Goal: Task Accomplishment & Management: Complete application form

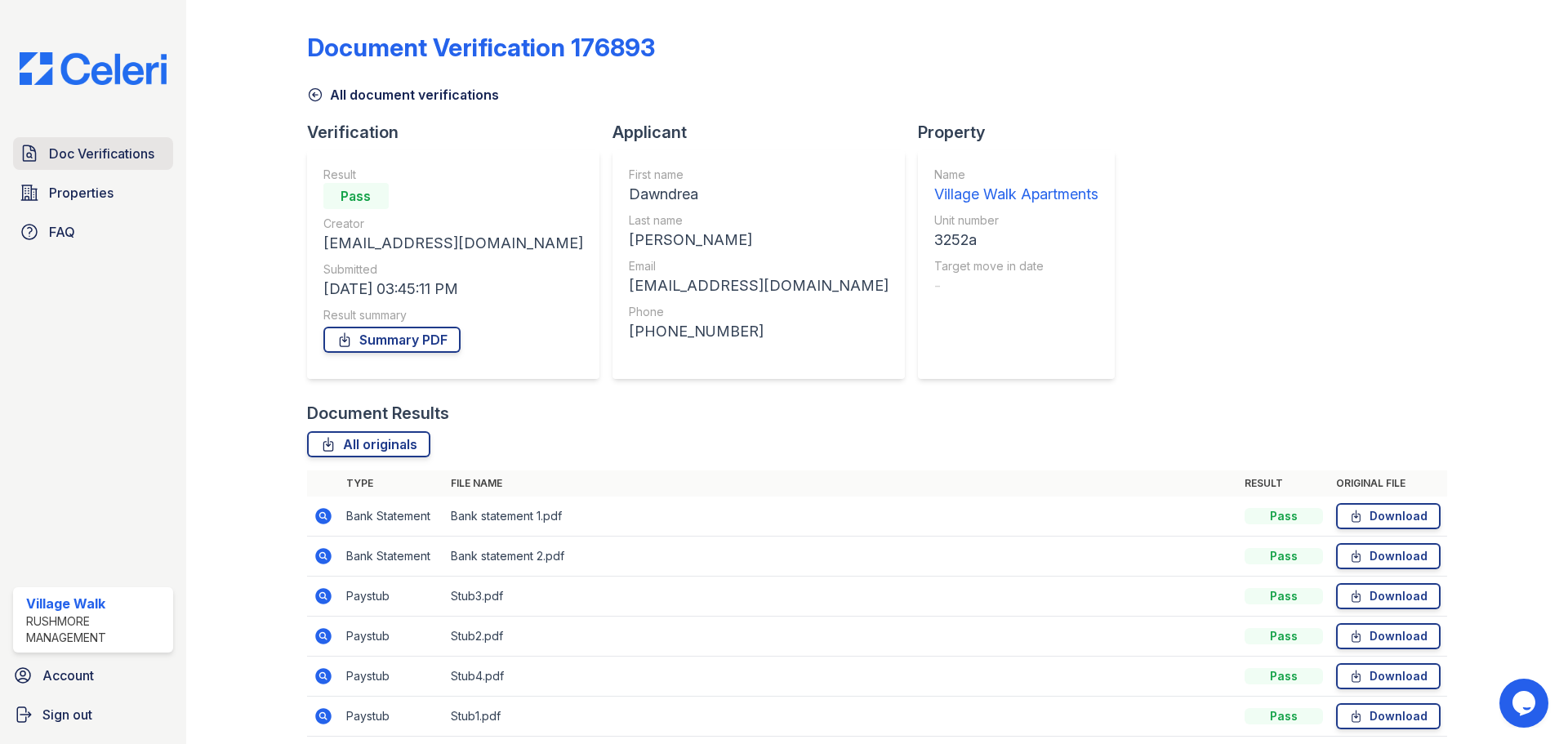
click at [102, 160] on span "Doc Verifications" at bounding box center [101, 153] width 105 height 20
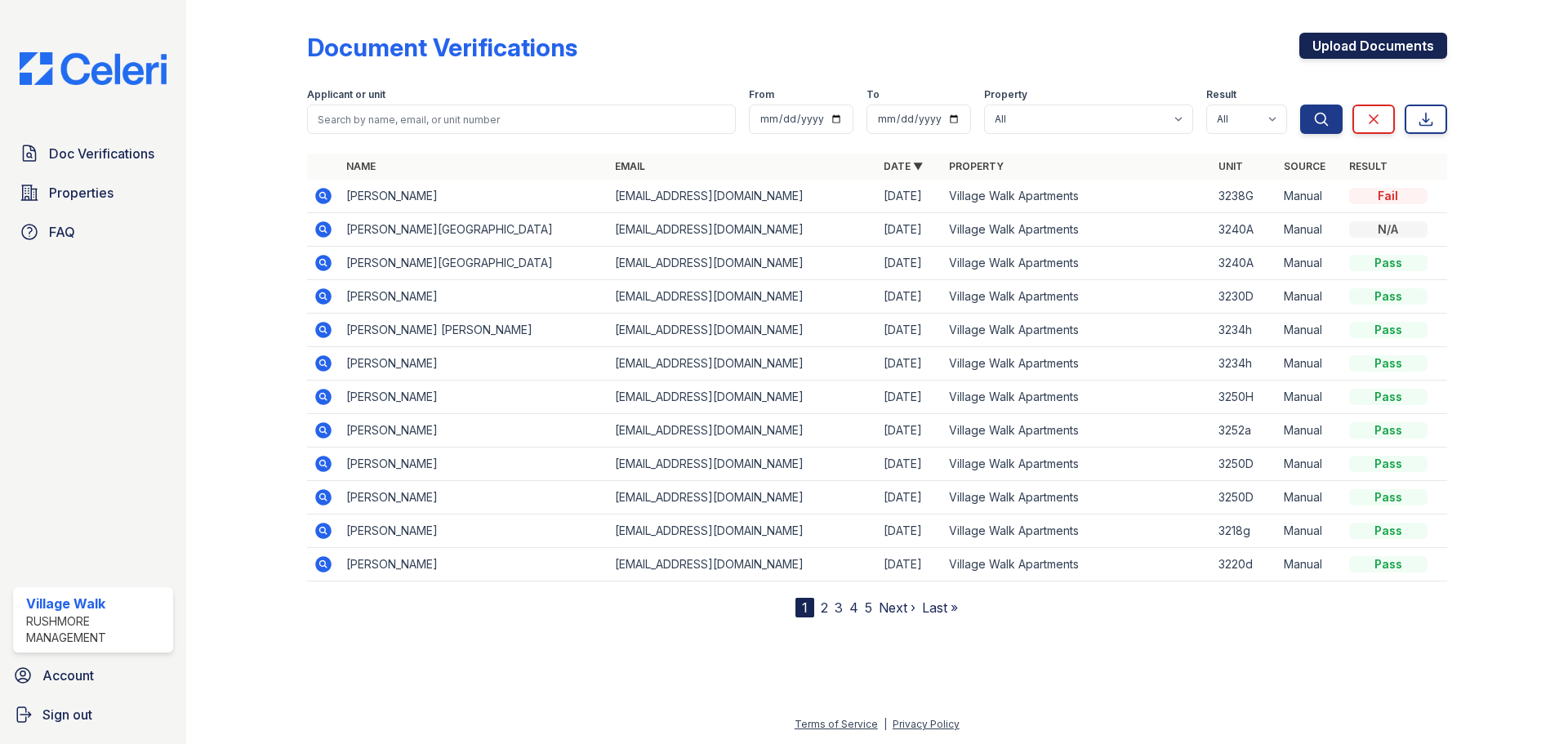
click at [1376, 46] on link "Upload Documents" at bounding box center [1373, 45] width 148 height 26
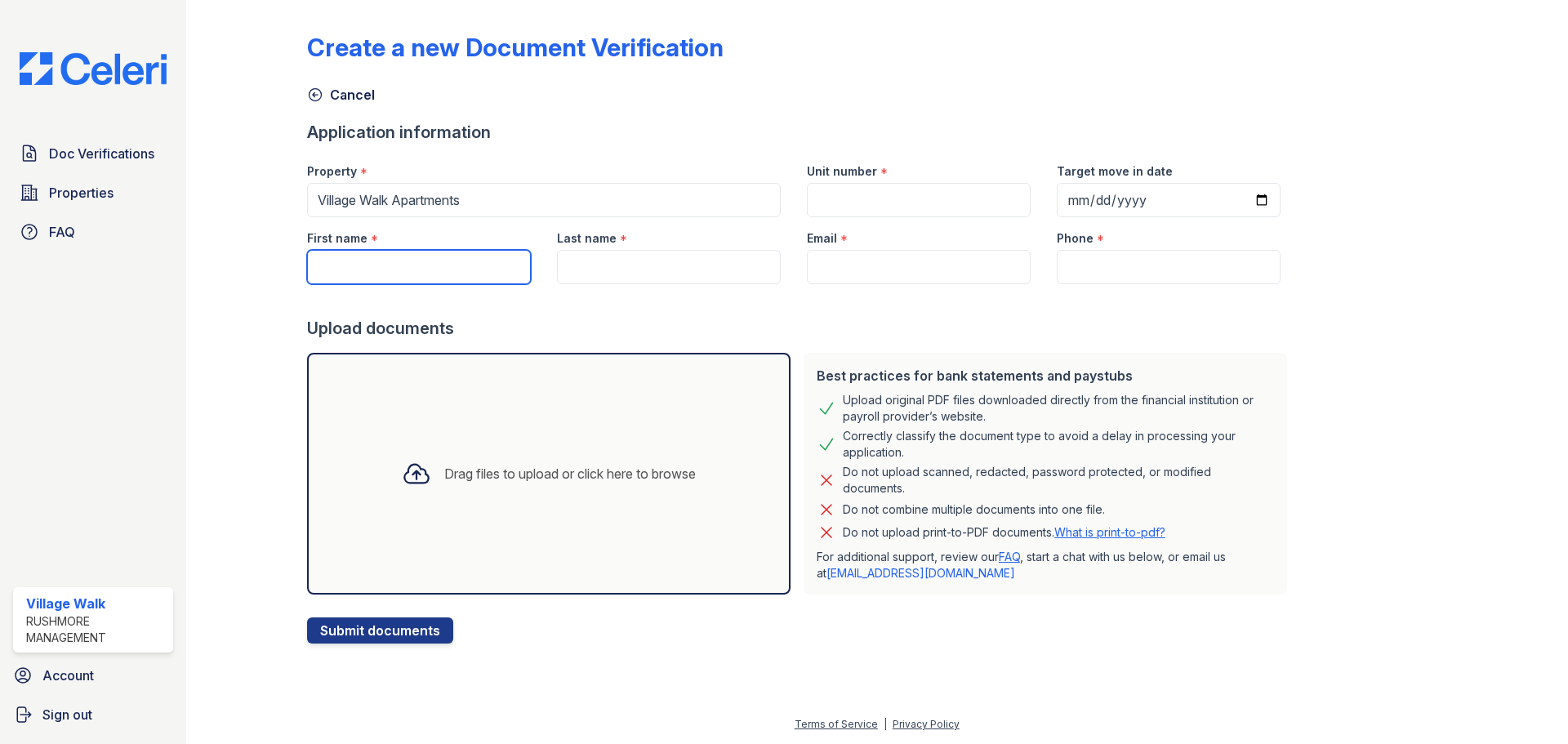
click at [428, 282] on input "First name" at bounding box center [419, 267] width 224 height 34
paste input "[PERSON_NAME]"
drag, startPoint x: 395, startPoint y: 267, endPoint x: 373, endPoint y: 259, distance: 23.4
click at [373, 259] on input "[PERSON_NAME]" at bounding box center [419, 267] width 224 height 34
type input "[PERSON_NAME]"
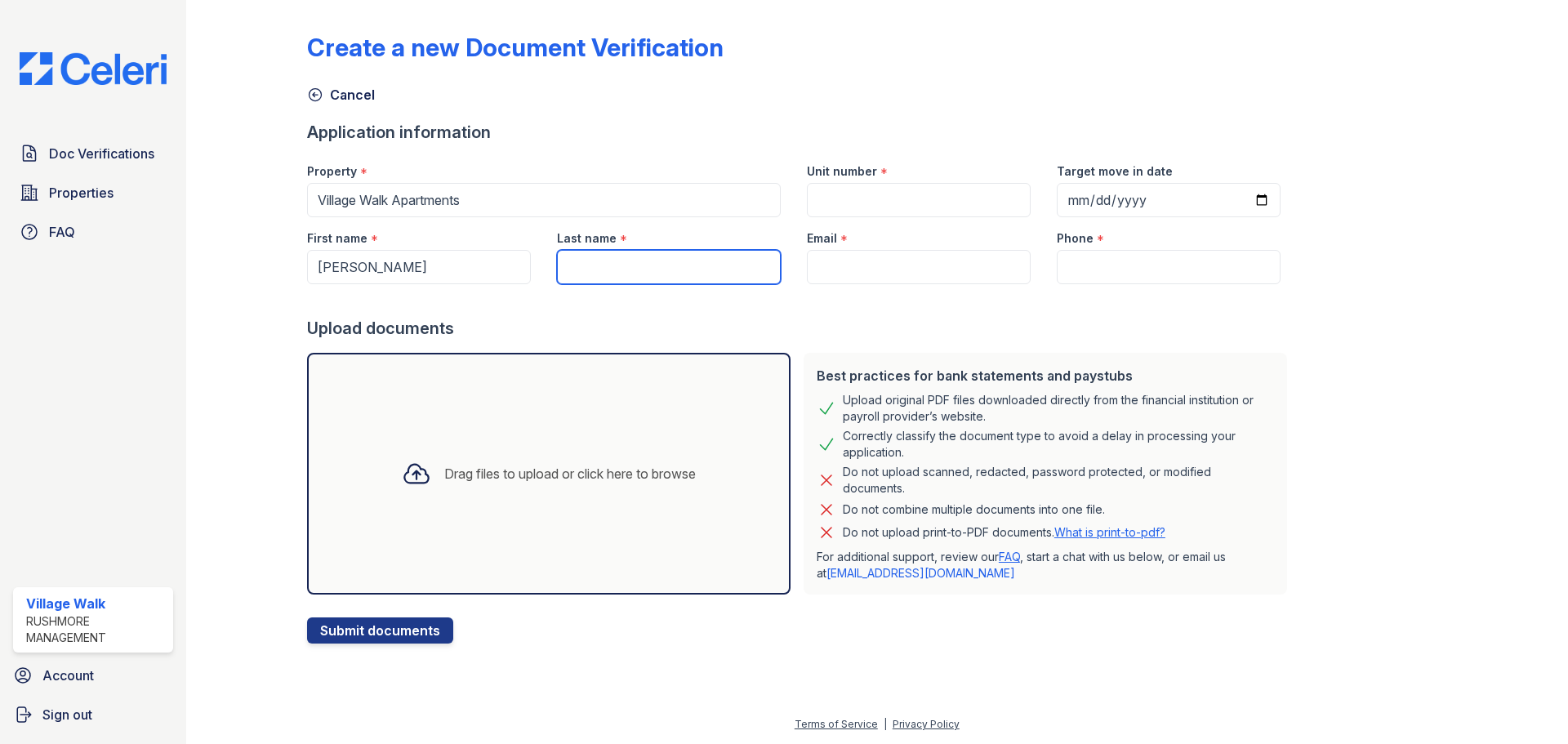
click at [604, 257] on input "Last name" at bounding box center [669, 267] width 224 height 34
paste input "[PERSON_NAME]"
drag, startPoint x: 613, startPoint y: 266, endPoint x: 444, endPoint y: 267, distance: 169.0
click at [454, 267] on div "First name * [PERSON_NAME] Last name * [PERSON_NAME] Email * Phone *" at bounding box center [793, 251] width 1000 height 67
type input "[PERSON_NAME]"
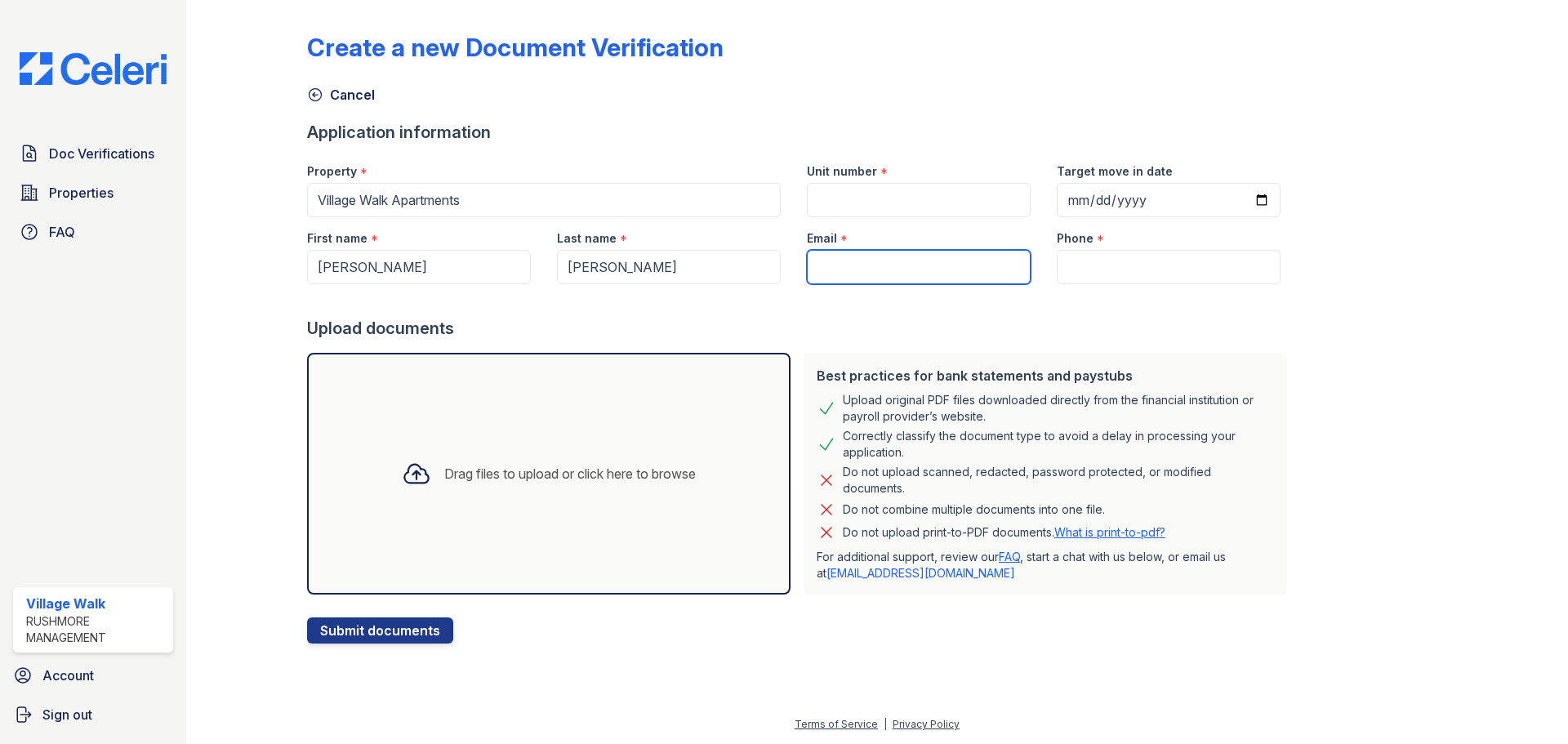
click at [876, 263] on input "Email" at bounding box center [919, 267] width 224 height 34
paste input "[EMAIL_ADDRESS][DOMAIN_NAME]"
type input "[EMAIL_ADDRESS][DOMAIN_NAME]"
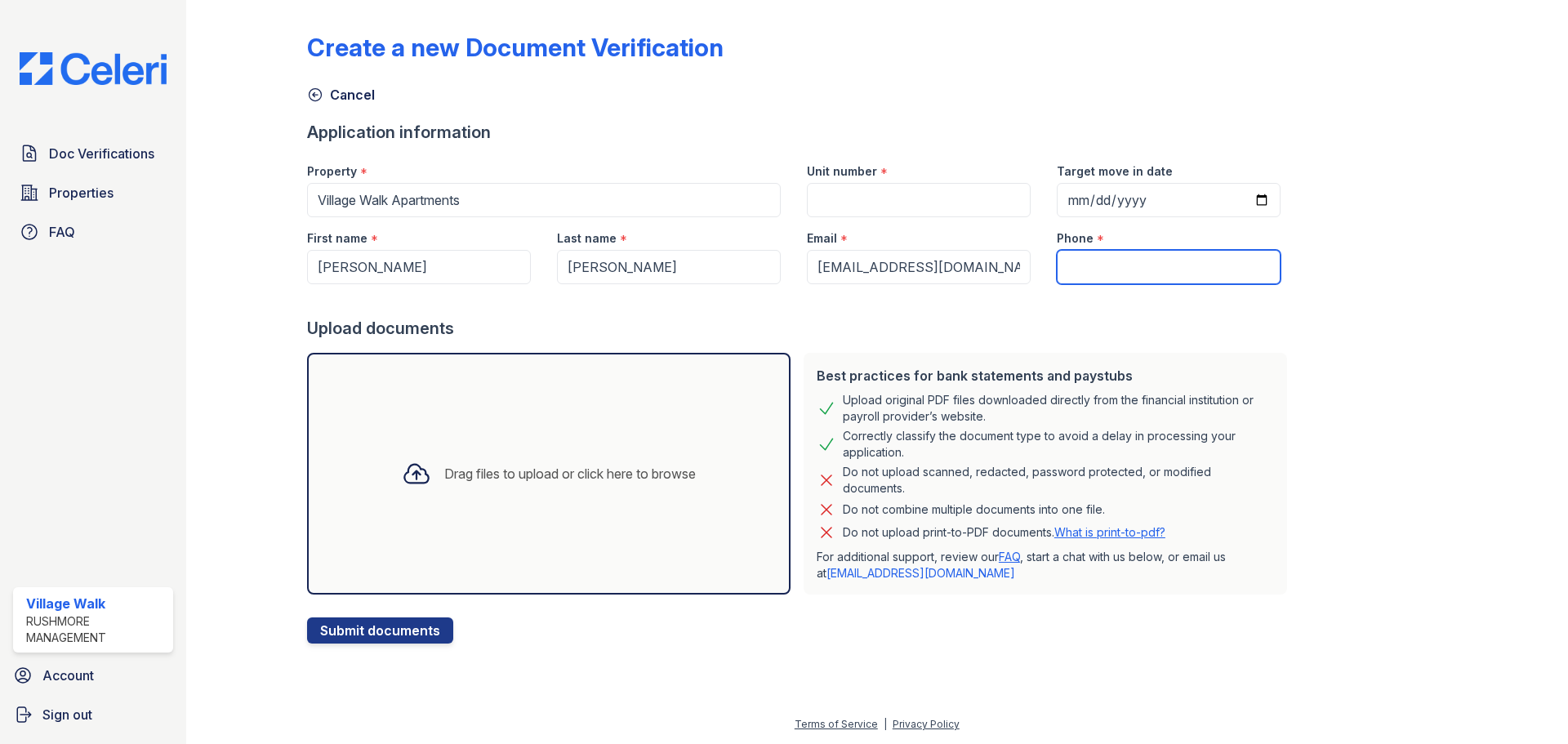
click at [1105, 266] on input "Phone" at bounding box center [1169, 267] width 224 height 34
type input "3362547438"
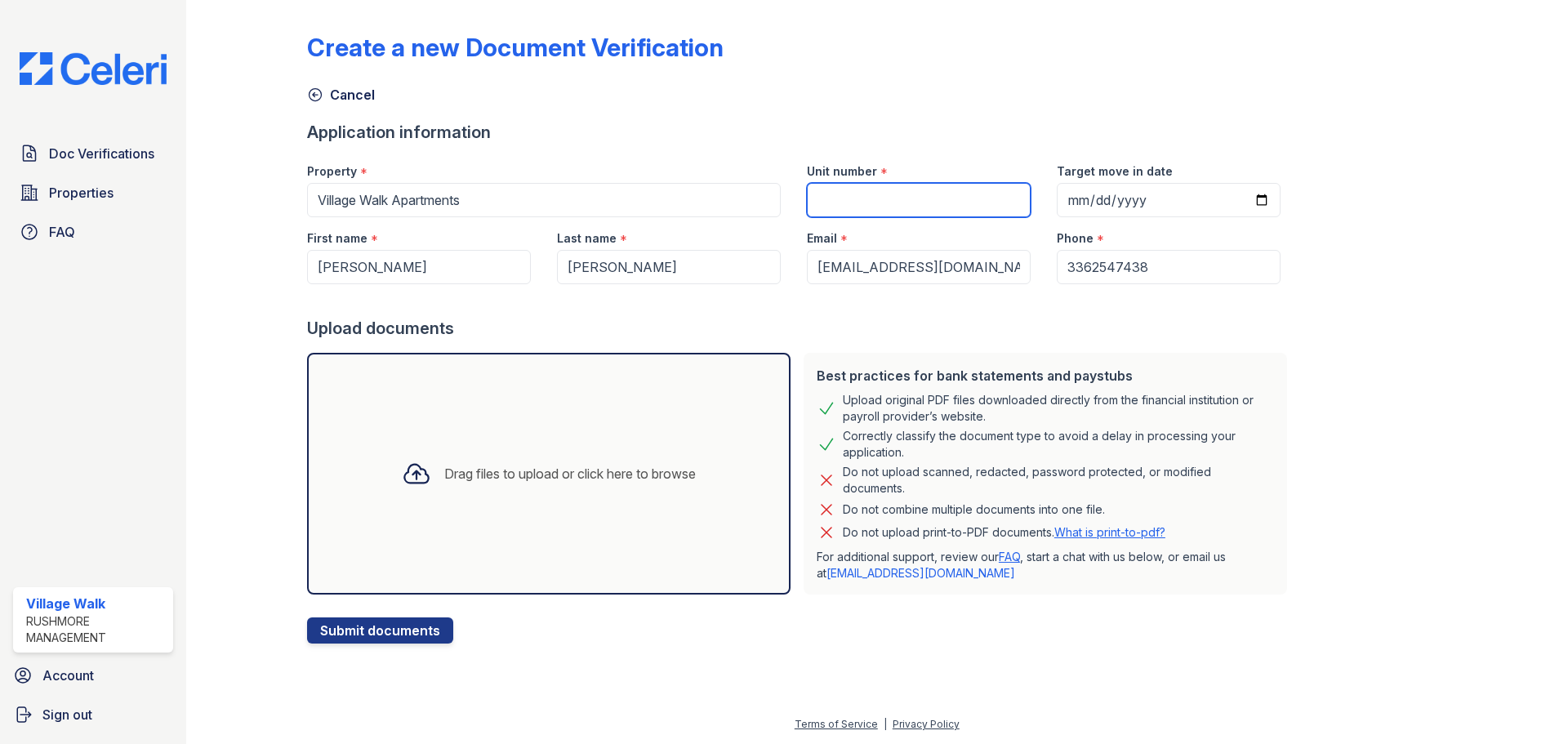
click at [966, 200] on input "Unit number" at bounding box center [919, 200] width 224 height 34
type input "3230D"
click at [1244, 195] on input "Target move in date" at bounding box center [1169, 200] width 224 height 34
type input "[DATE]"
drag, startPoint x: 1257, startPoint y: 256, endPoint x: 1226, endPoint y: 280, distance: 39.2
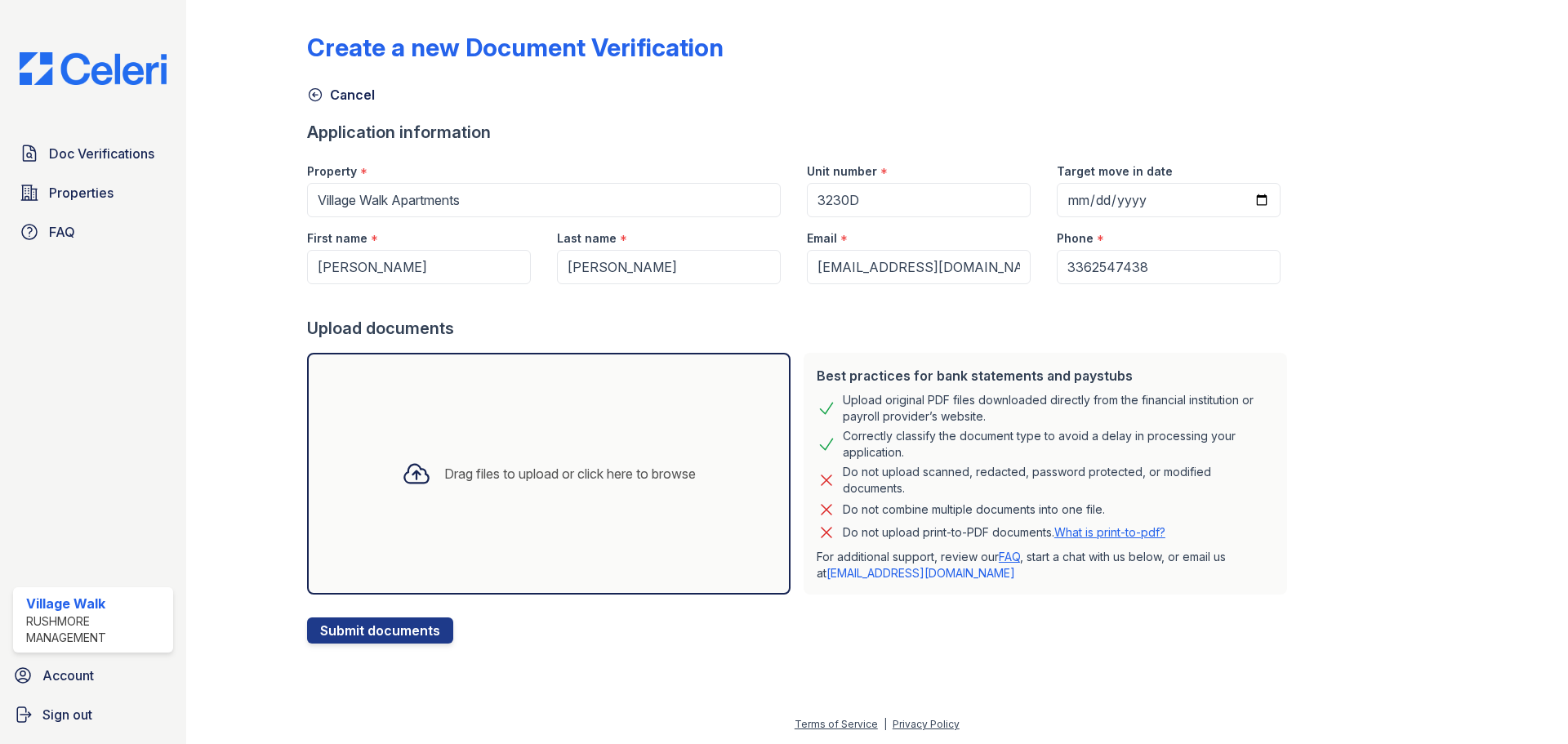
drag, startPoint x: 1226, startPoint y: 280, endPoint x: 10, endPoint y: 41, distance: 1239.3
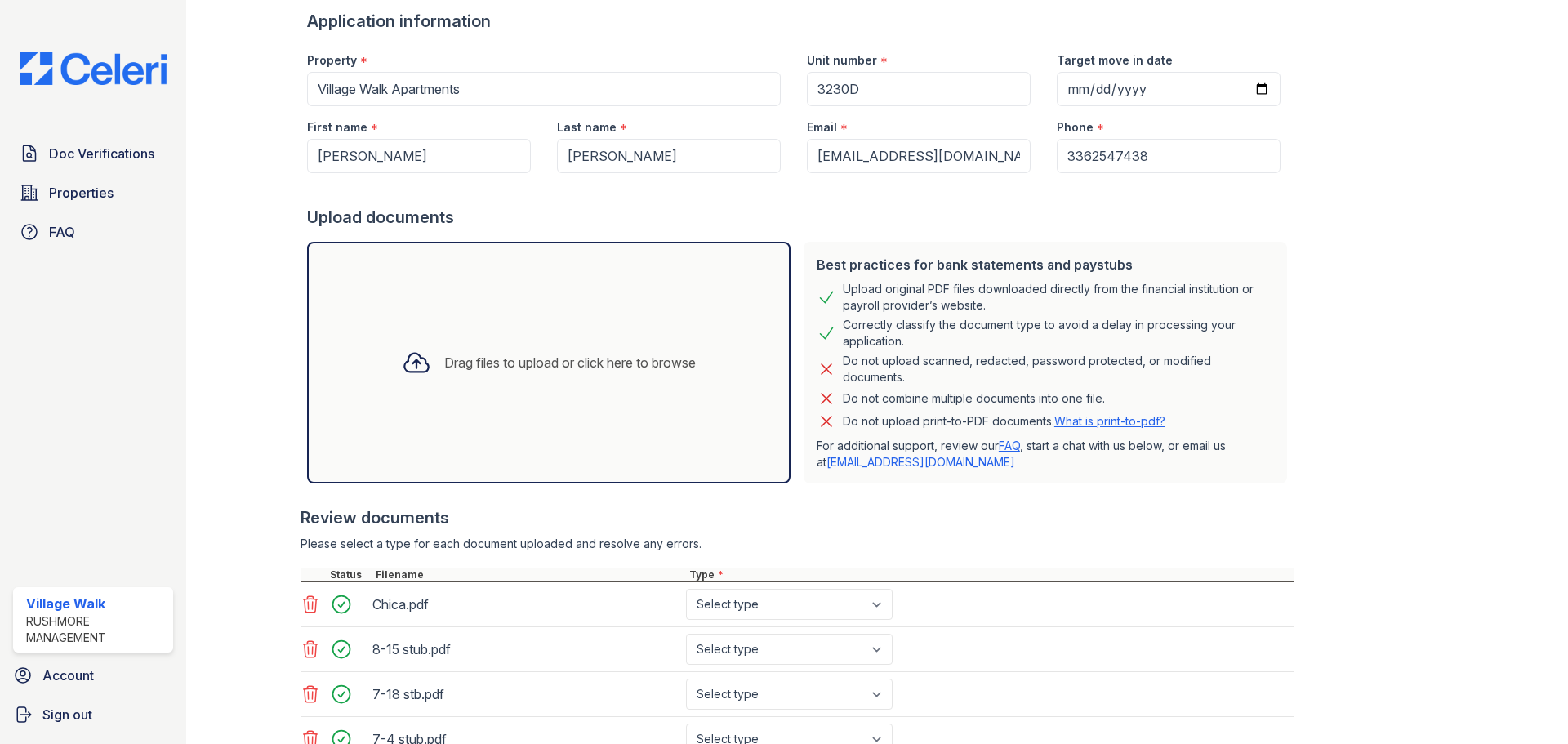
scroll to position [283, 0]
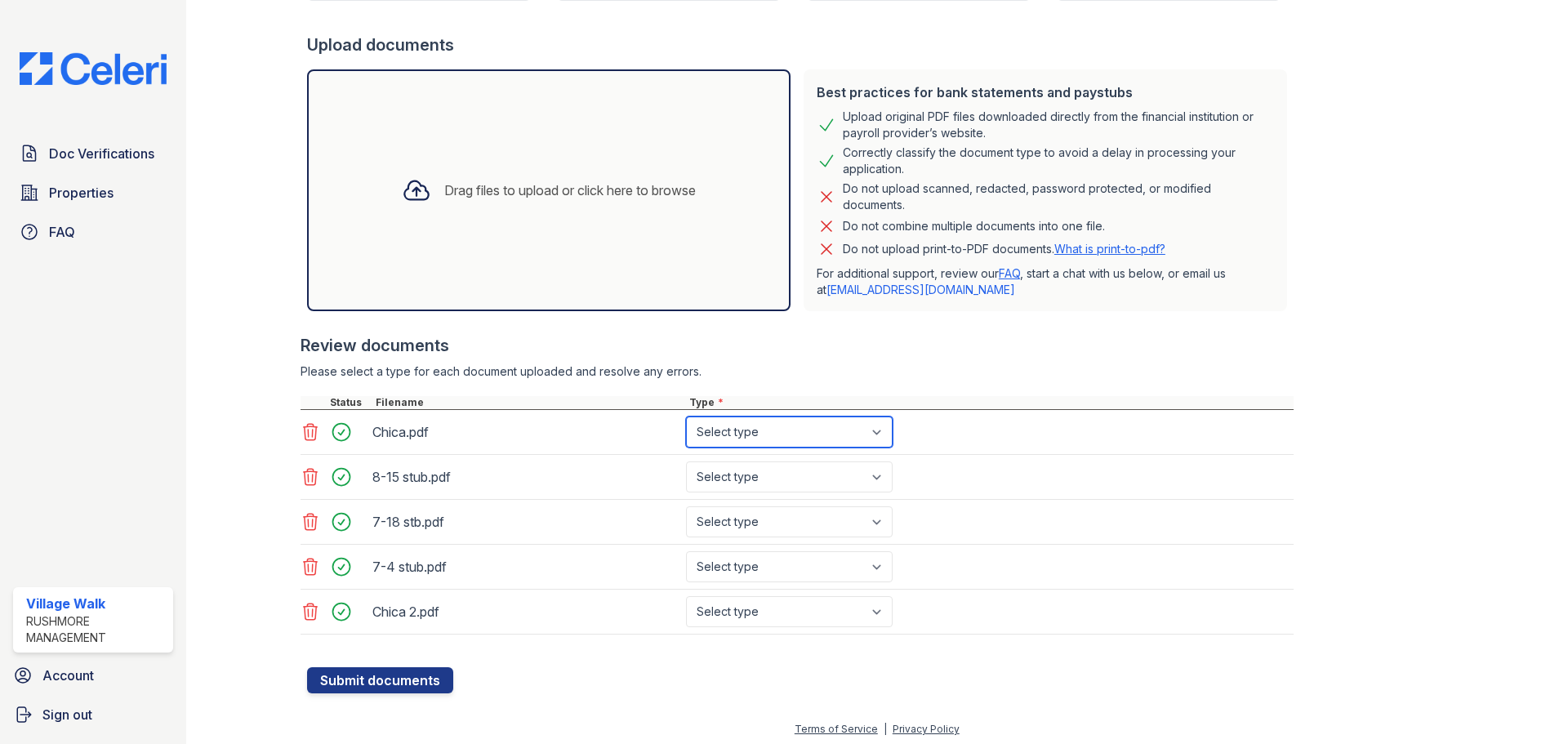
click at [748, 423] on select "Select type Paystub Bank Statement Offer Letter Tax Documents Benefit Award Let…" at bounding box center [789, 432] width 206 height 31
select select "bank_statement"
click at [686, 417] on select "Select type Paystub Bank Statement Offer Letter Tax Documents Benefit Award Let…" at bounding box center [789, 432] width 206 height 31
click at [753, 482] on select "Select type Paystub Bank Statement Offer Letter Tax Documents Benefit Award Let…" at bounding box center [789, 477] width 206 height 31
select select "paystub"
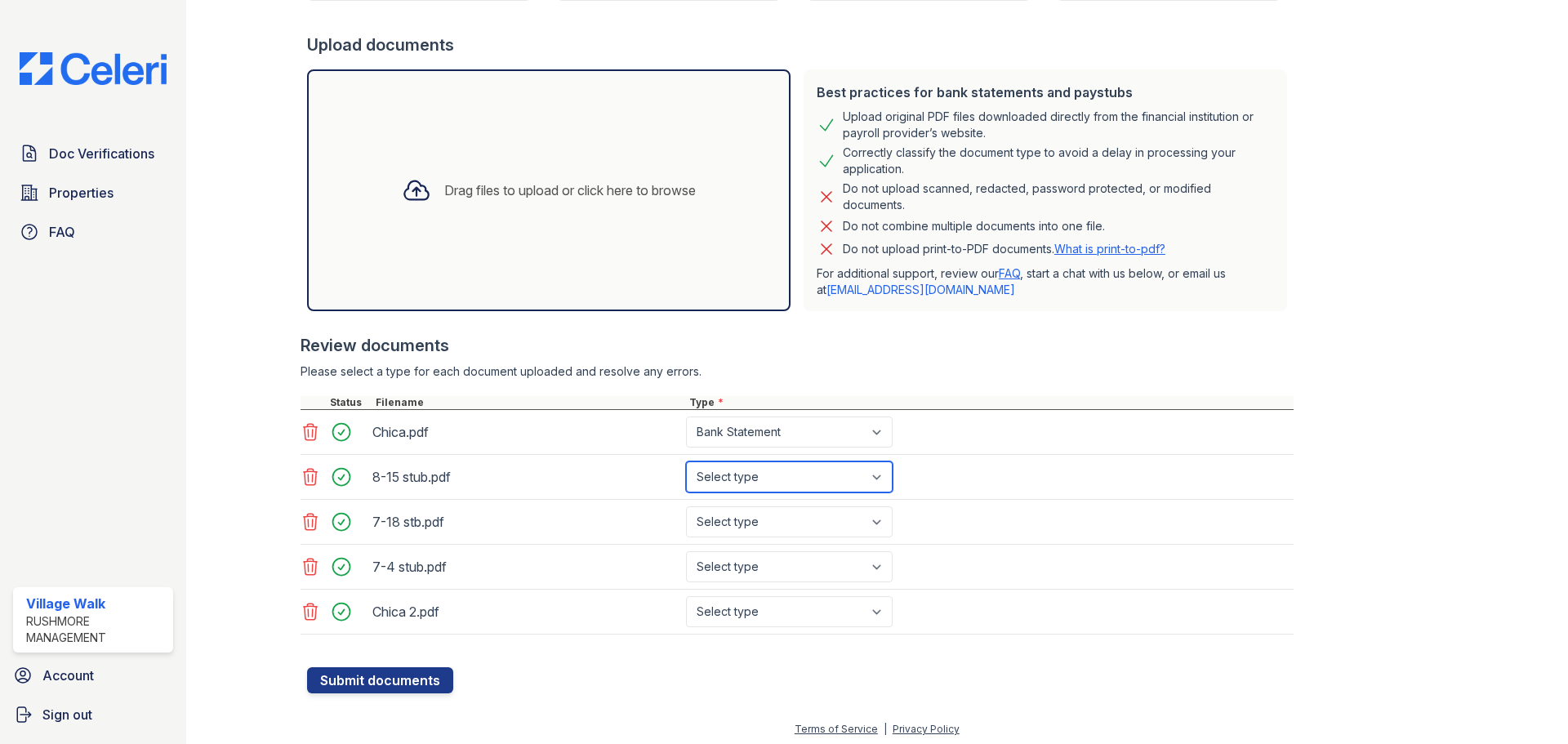
click at [686, 462] on select "Select type Paystub Bank Statement Offer Letter Tax Documents Benefit Award Let…" at bounding box center [789, 477] width 206 height 31
click at [752, 512] on select "Select type Paystub Bank Statement Offer Letter Tax Documents Benefit Award Let…" at bounding box center [789, 522] width 206 height 31
select select "paystub"
click at [686, 507] on select "Select type Paystub Bank Statement Offer Letter Tax Documents Benefit Award Let…" at bounding box center [789, 522] width 206 height 31
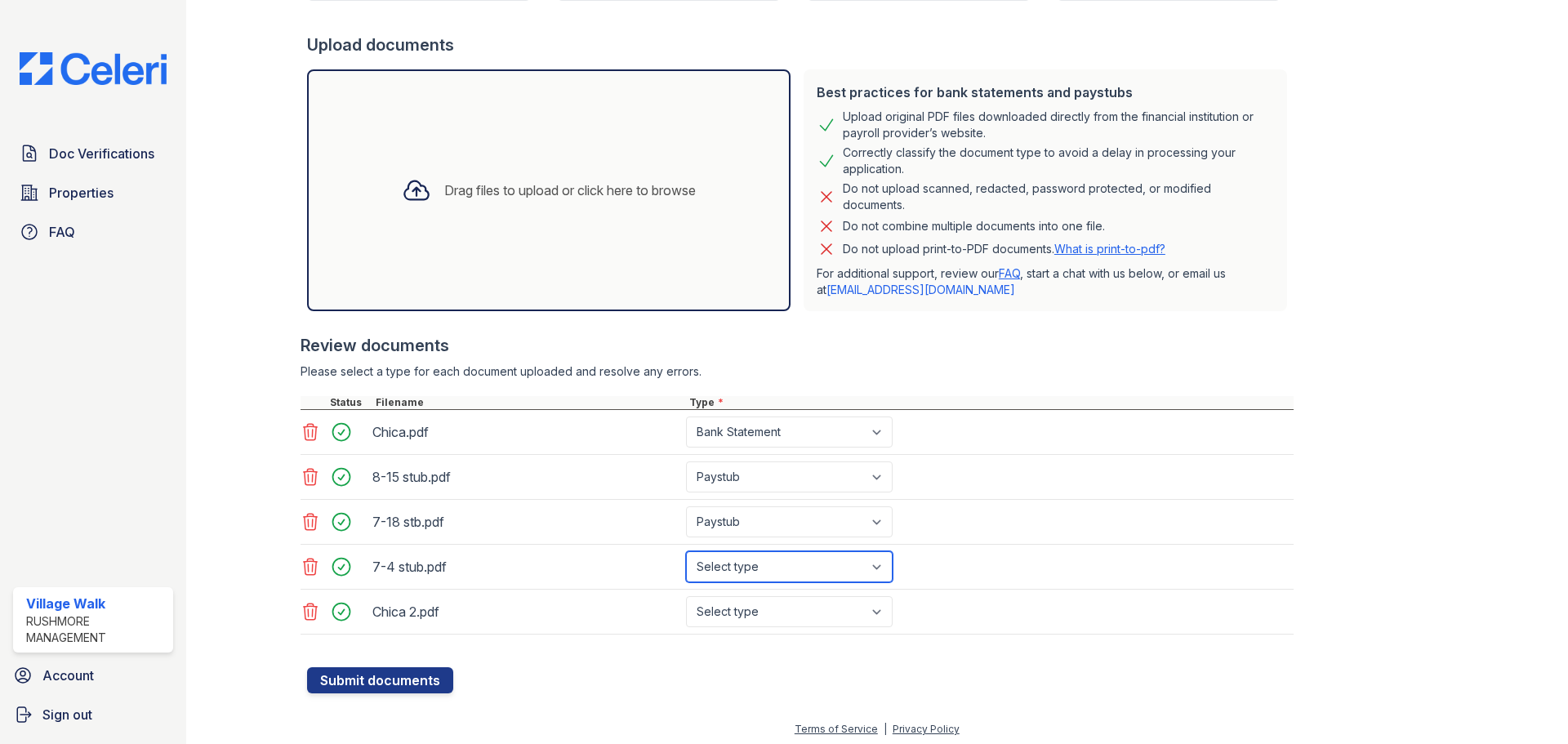
click at [730, 570] on select "Select type Paystub Bank Statement Offer Letter Tax Documents Benefit Award Let…" at bounding box center [789, 566] width 206 height 31
select select "paystub"
click at [686, 551] on select "Select type Paystub Bank Statement Offer Letter Tax Documents Benefit Award Let…" at bounding box center [789, 566] width 206 height 31
click at [740, 599] on select "Select type Paystub Bank Statement Offer Letter Tax Documents Benefit Award Let…" at bounding box center [789, 611] width 206 height 31
select select "bank_statement"
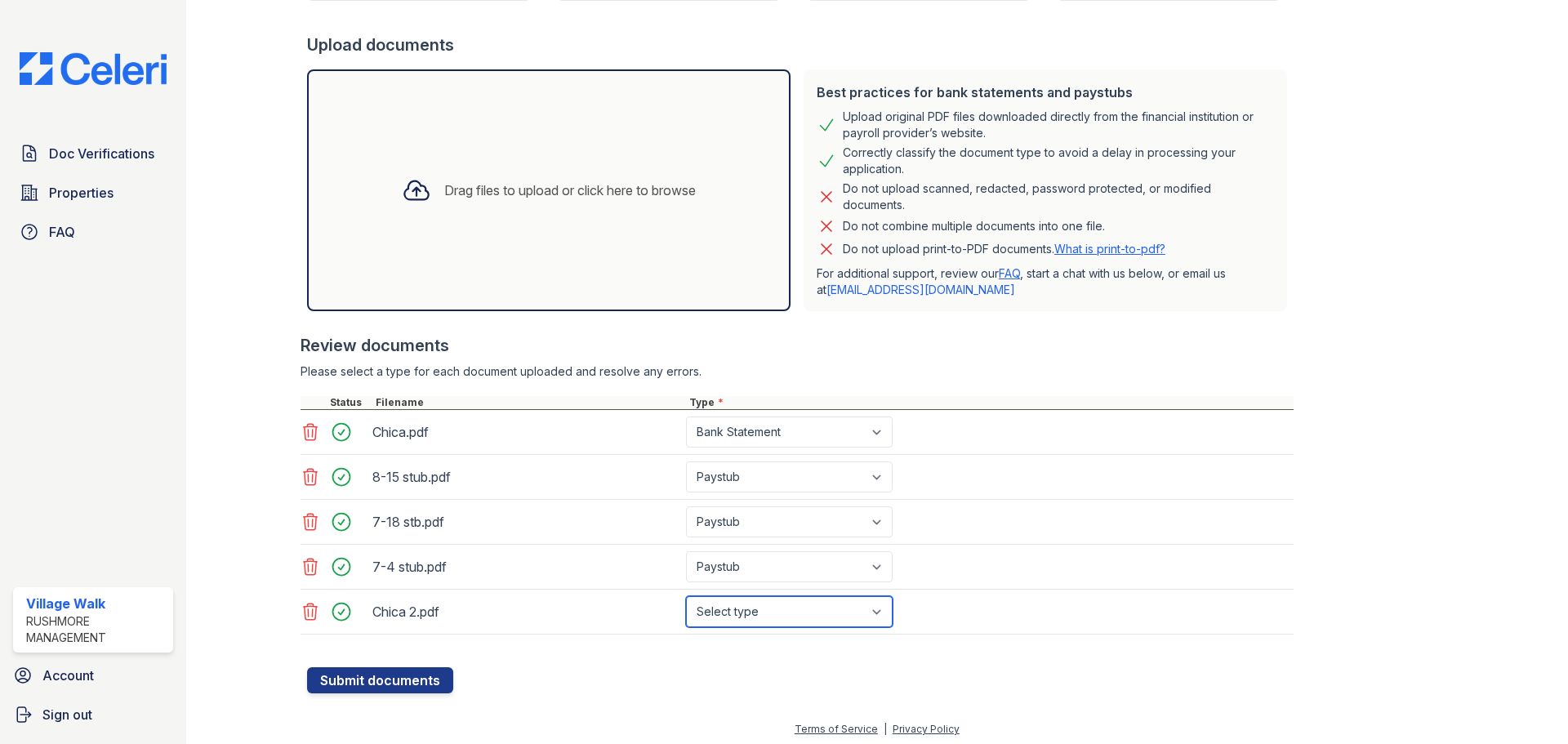
click at [686, 596] on select "Select type Paystub Bank Statement Offer Letter Tax Documents Benefit Award Let…" at bounding box center [789, 611] width 206 height 31
click at [406, 684] on button "Submit documents" at bounding box center [381, 680] width 146 height 26
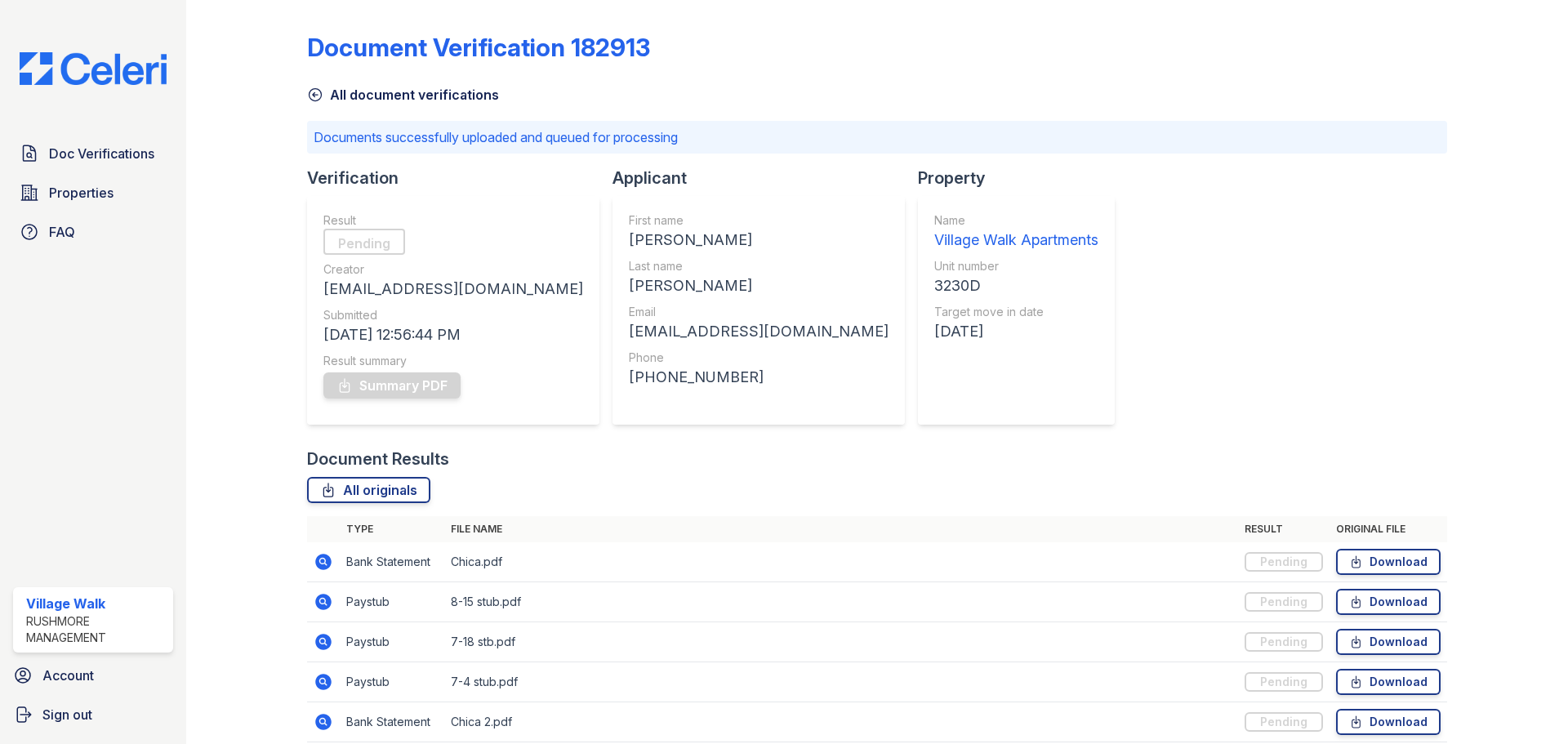
scroll to position [70, 0]
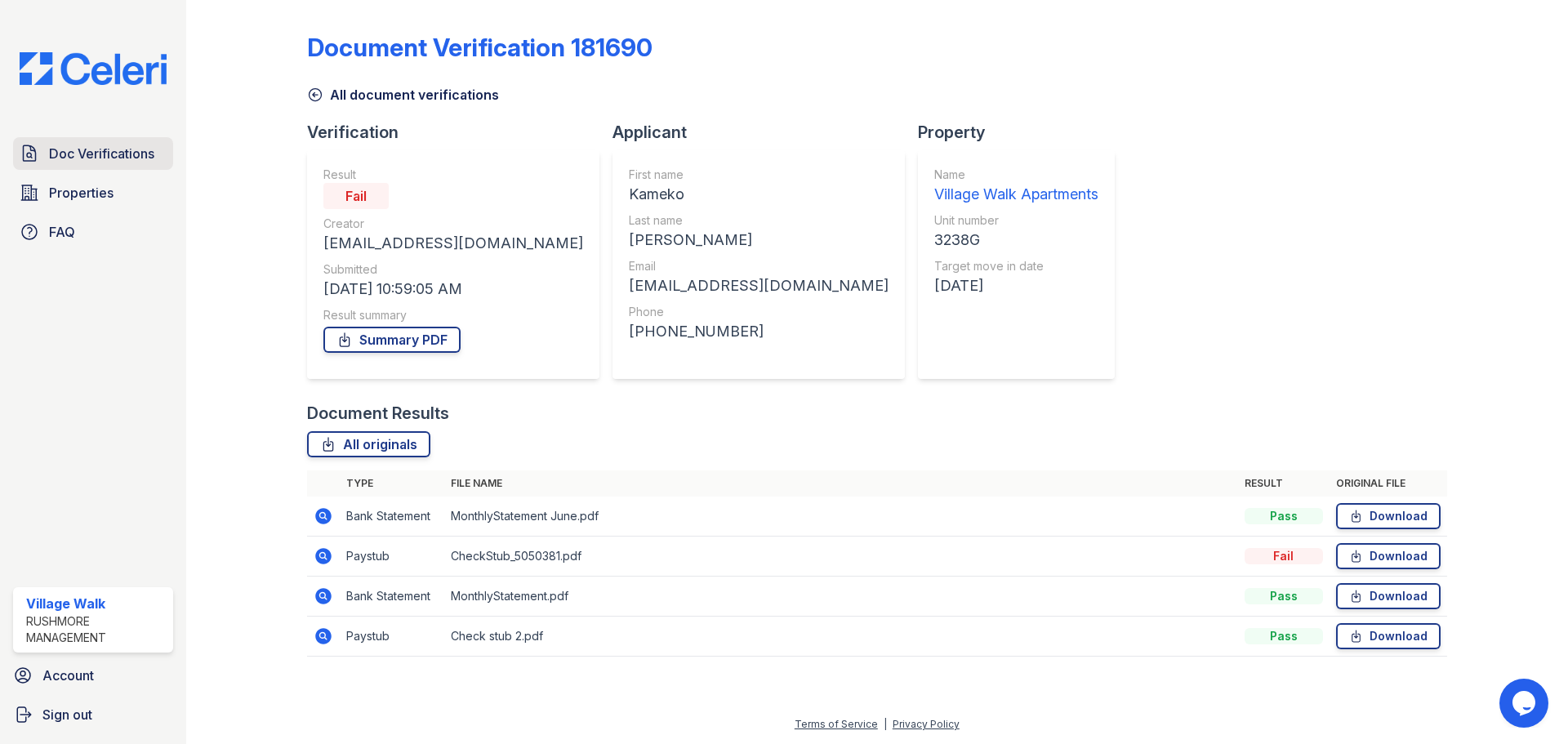
click at [66, 149] on span "Doc Verifications" at bounding box center [101, 153] width 105 height 20
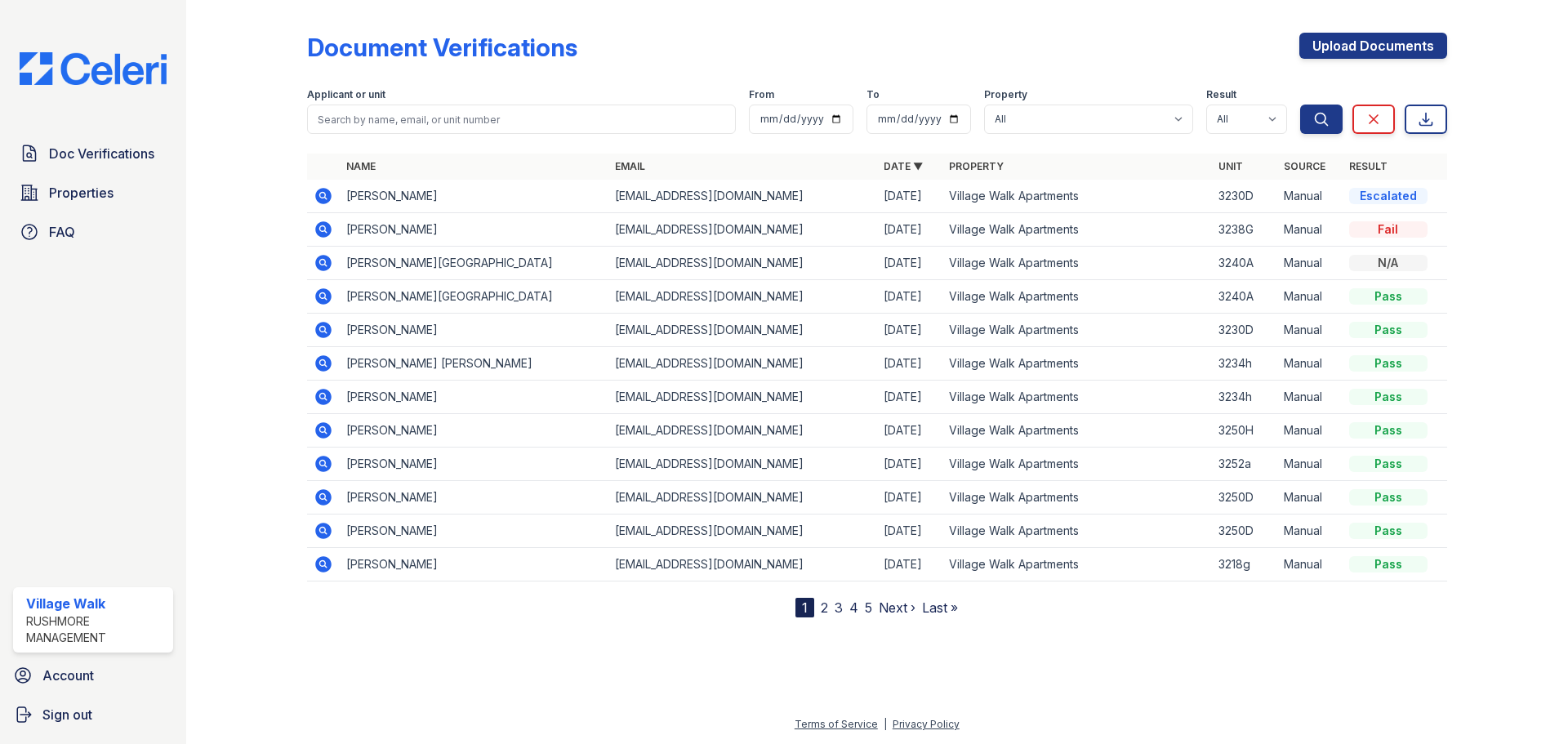
click at [637, 203] on td "hairtreats444@gmail.com" at bounding box center [743, 196] width 269 height 33
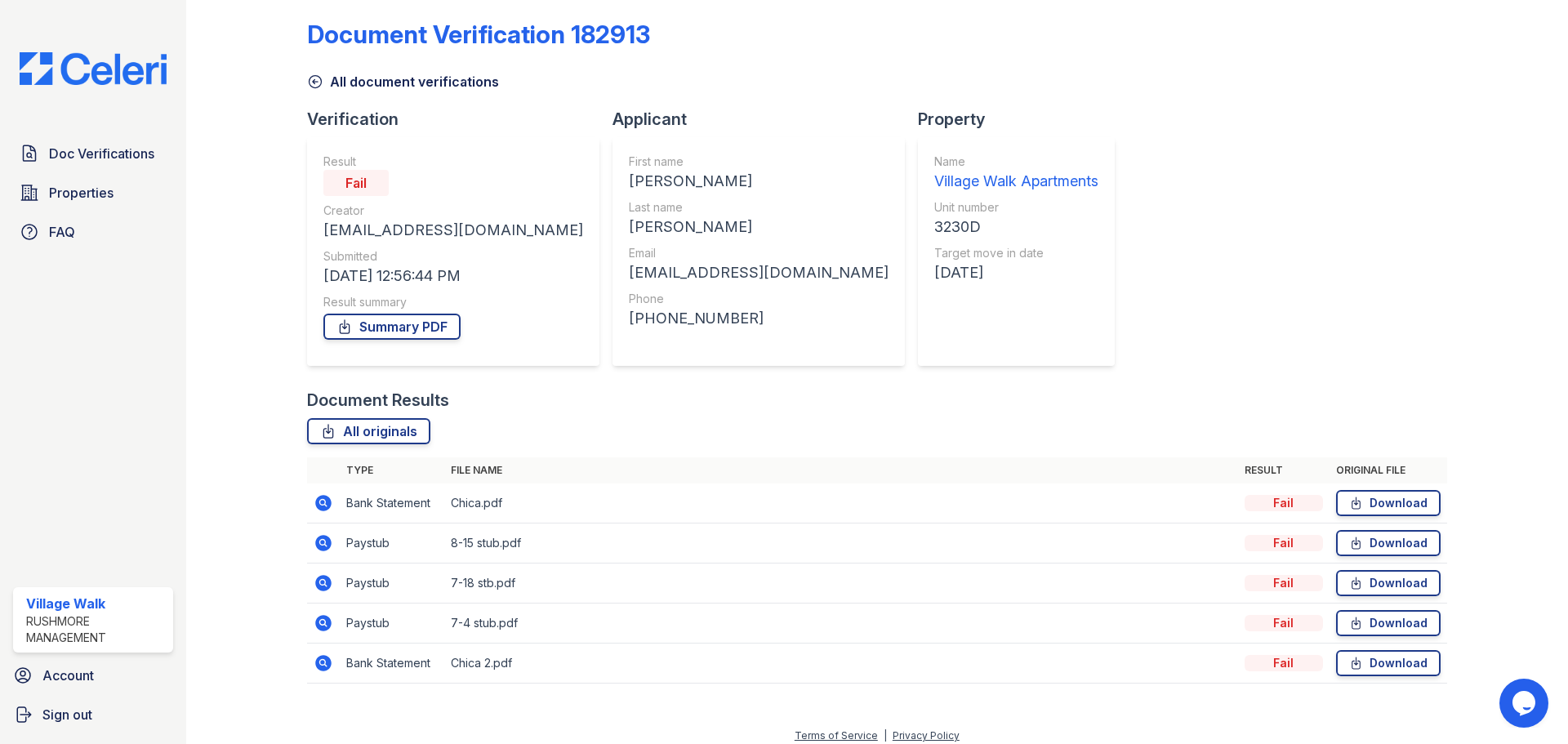
scroll to position [24, 0]
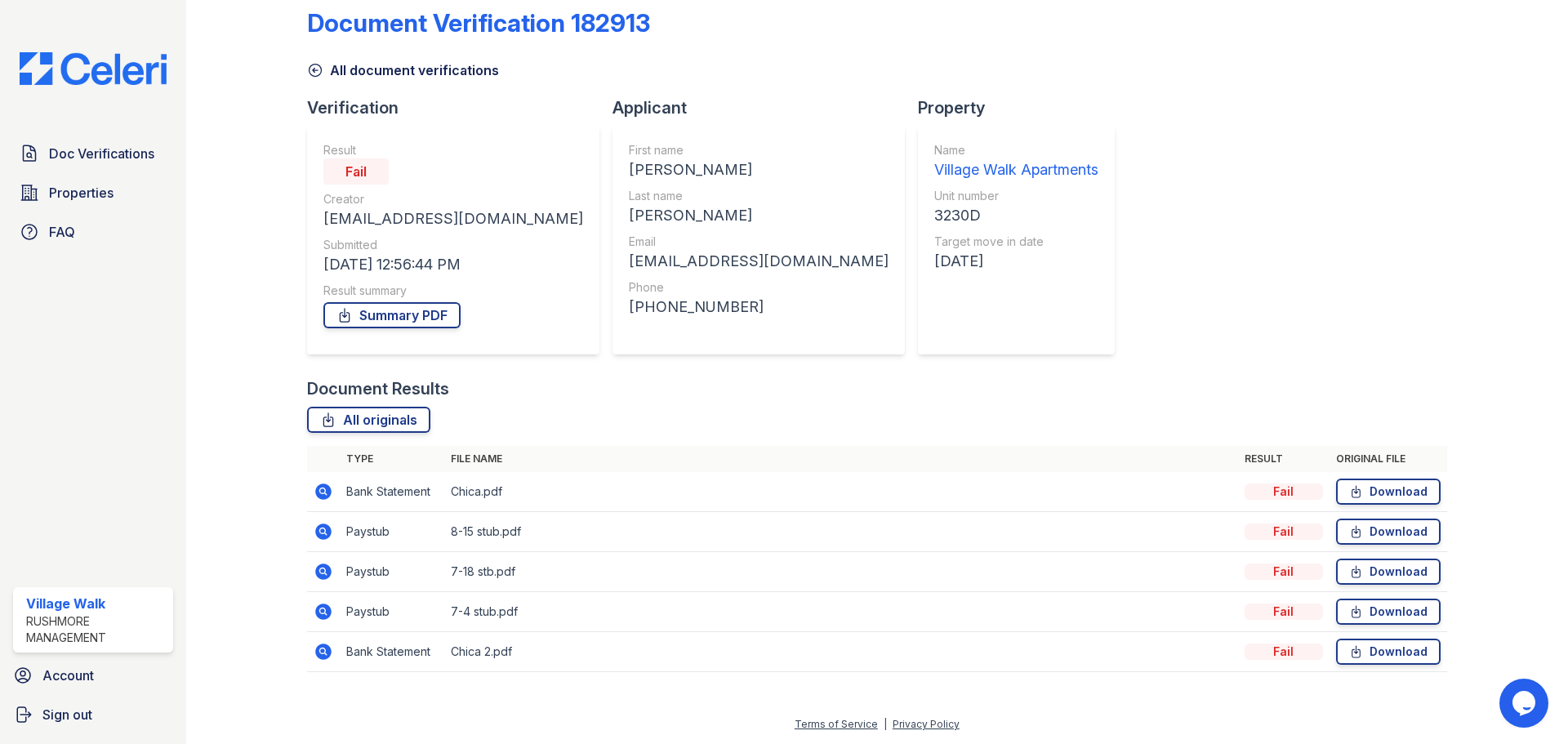
click at [398, 497] on td "Bank Statement" at bounding box center [392, 492] width 105 height 40
